Goal: Information Seeking & Learning: Learn about a topic

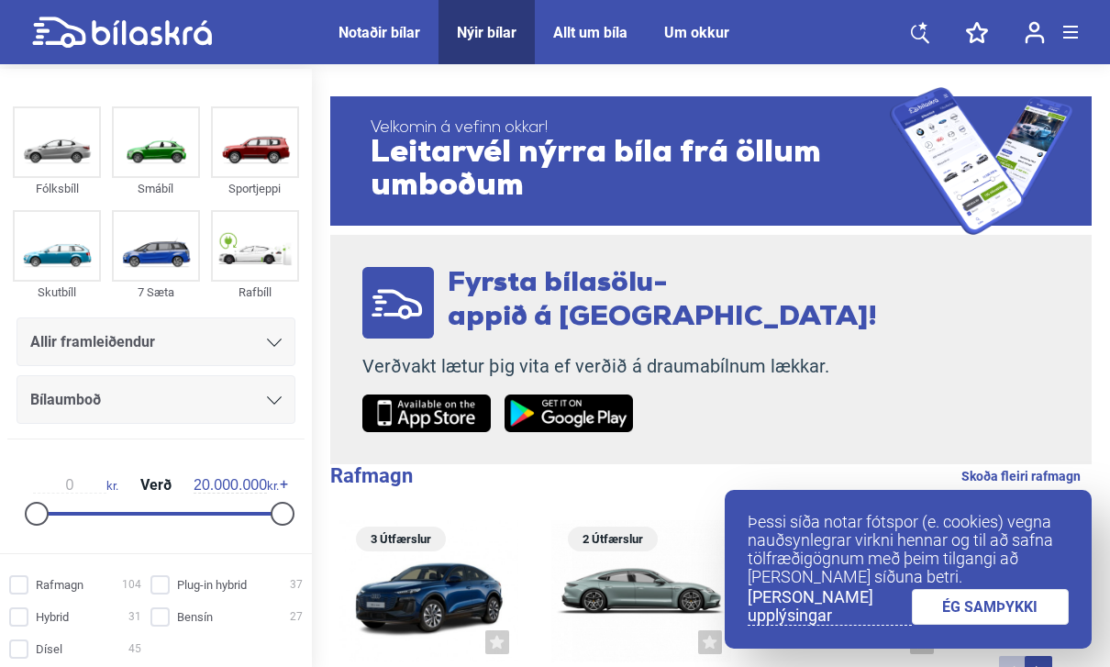
click at [1007, 606] on link "ÉG SAMÞYKKI" at bounding box center [991, 607] width 158 height 36
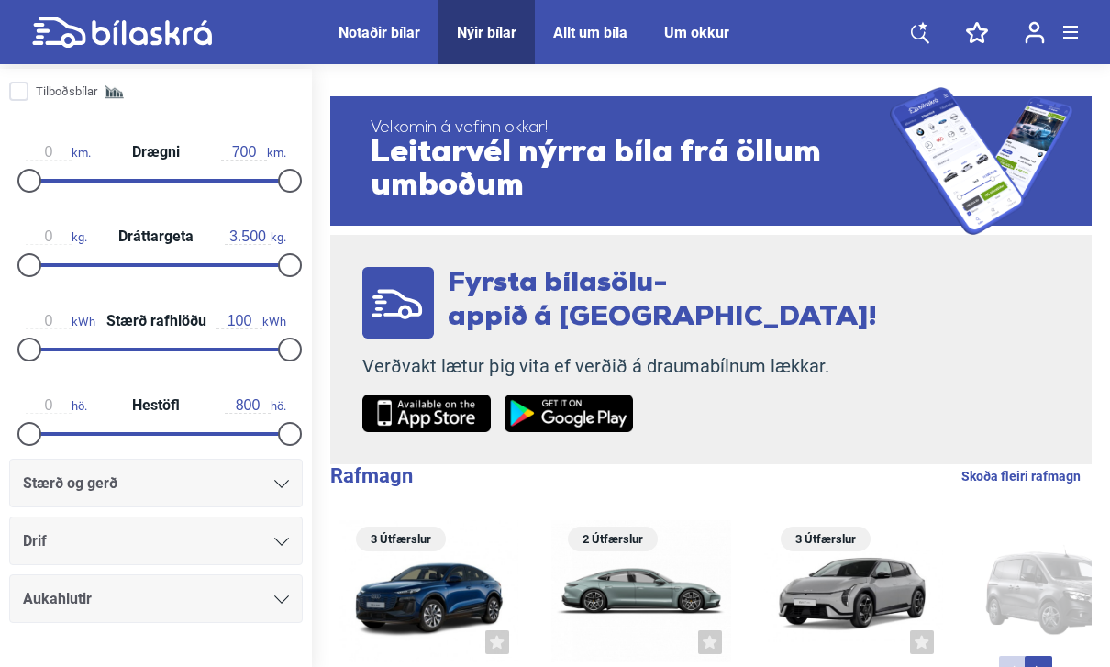
scroll to position [681, 0]
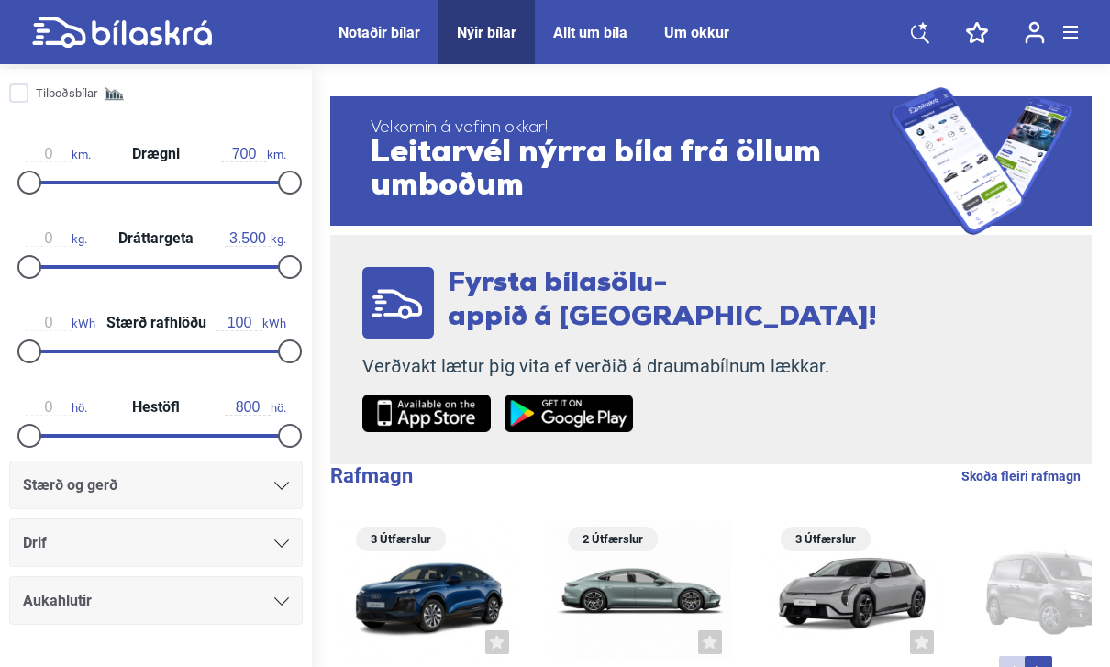
click at [266, 498] on div "Stærð og gerð" at bounding box center [156, 485] width 266 height 26
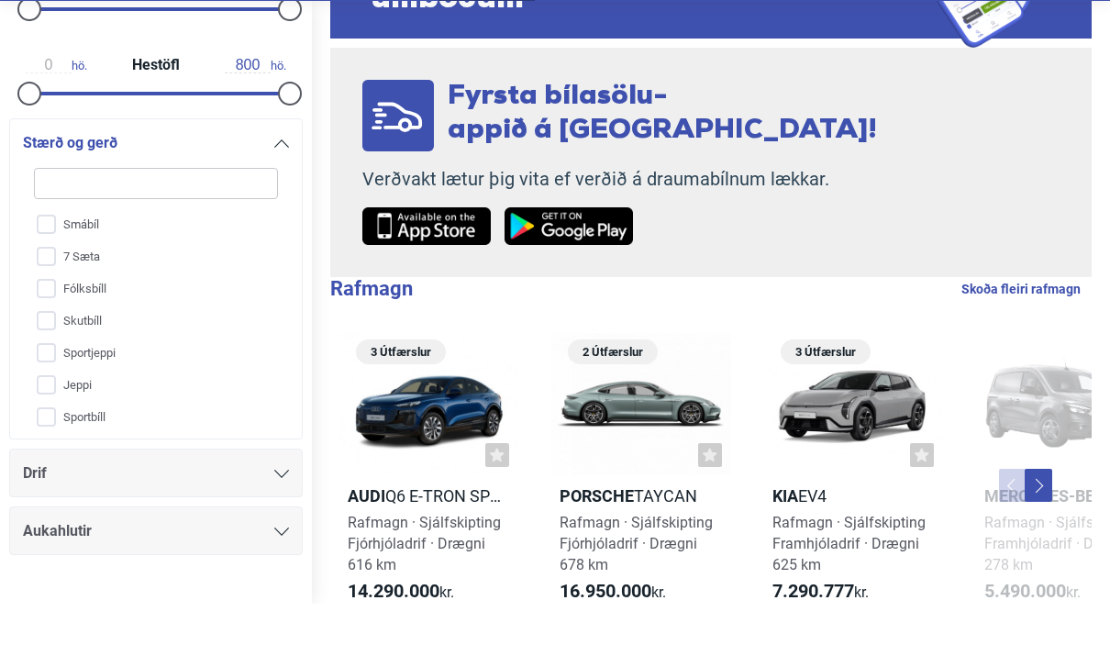
scroll to position [133, 0]
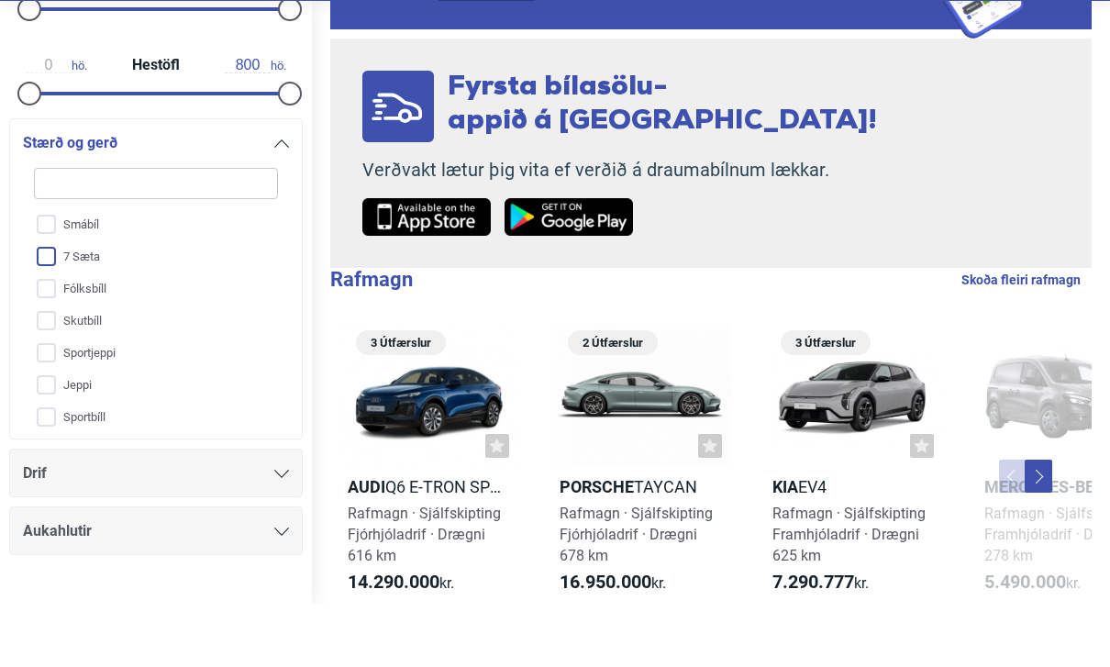
click at [58, 305] on input "7 Sæta" at bounding box center [144, 321] width 246 height 32
checkbox input "true"
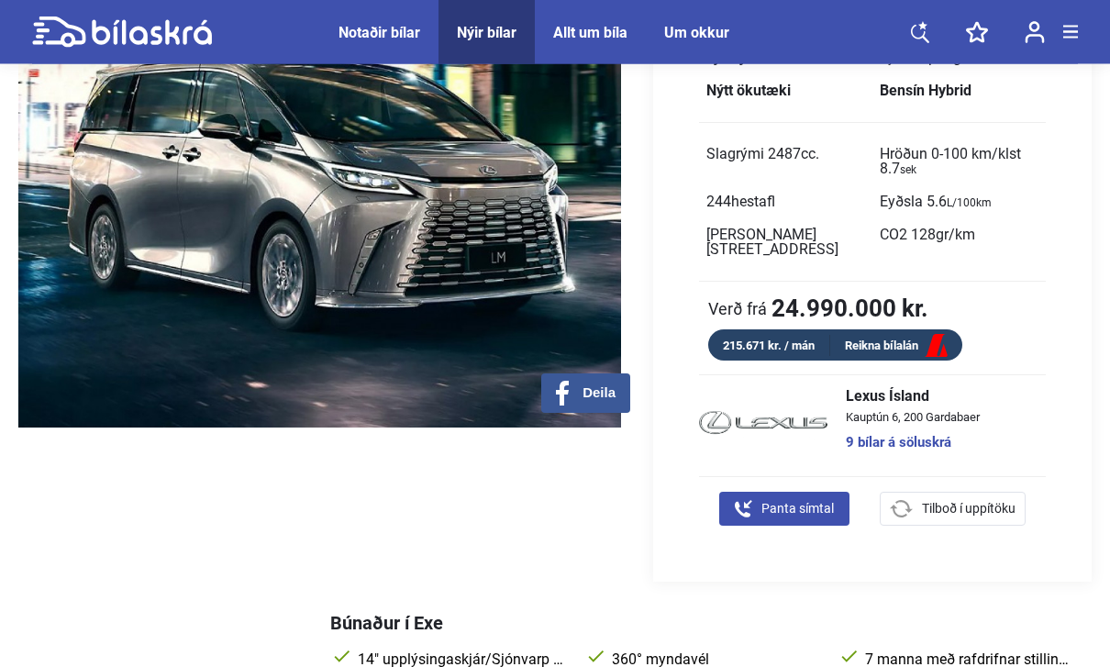
scroll to position [241, 0]
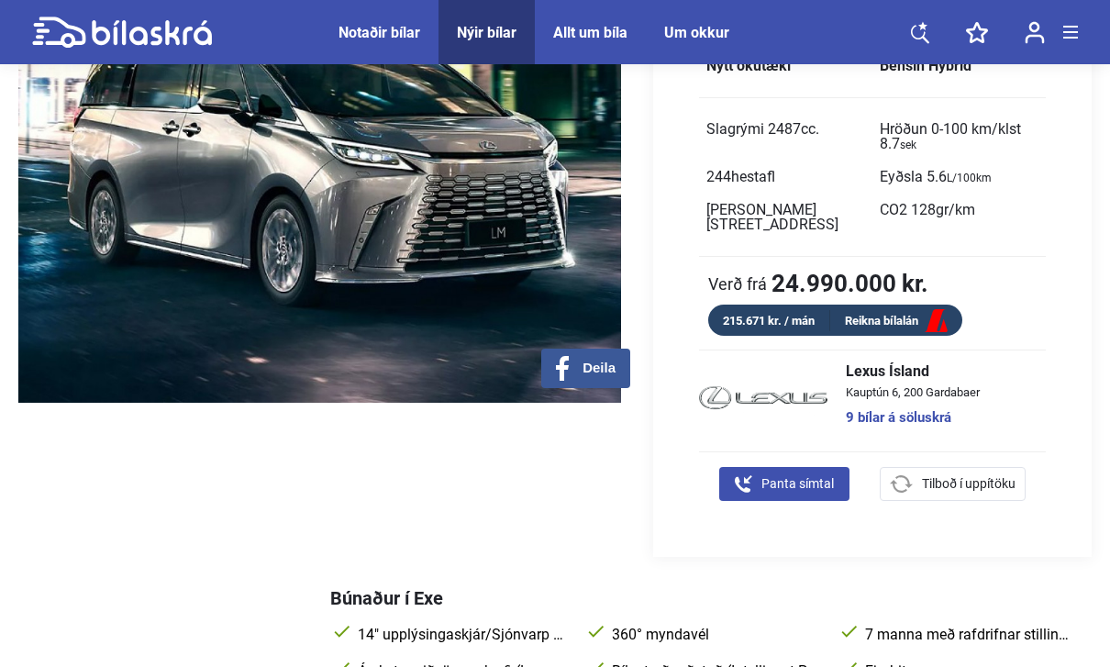
click at [902, 411] on link "9 bílar á söluskrá" at bounding box center [913, 418] width 134 height 14
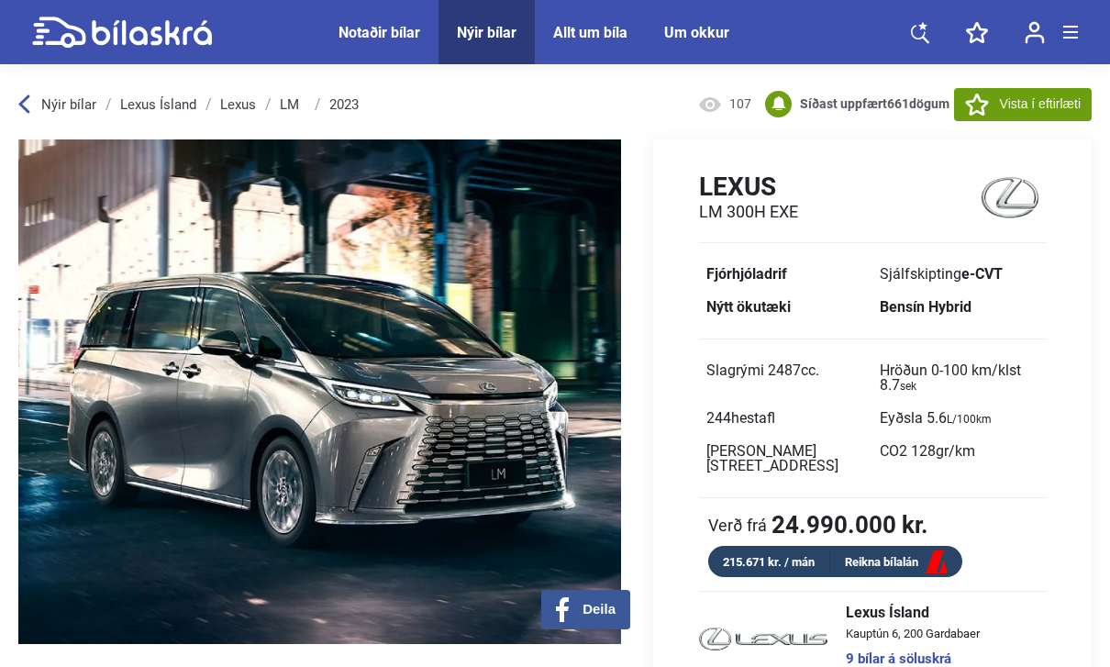
click at [744, 210] on h2 "LM 300h Exe" at bounding box center [748, 212] width 99 height 20
click at [759, 184] on h1 "Lexus" at bounding box center [748, 187] width 99 height 30
click at [1038, 208] on img at bounding box center [1010, 198] width 72 height 52
